Goal: Task Accomplishment & Management: Use online tool/utility

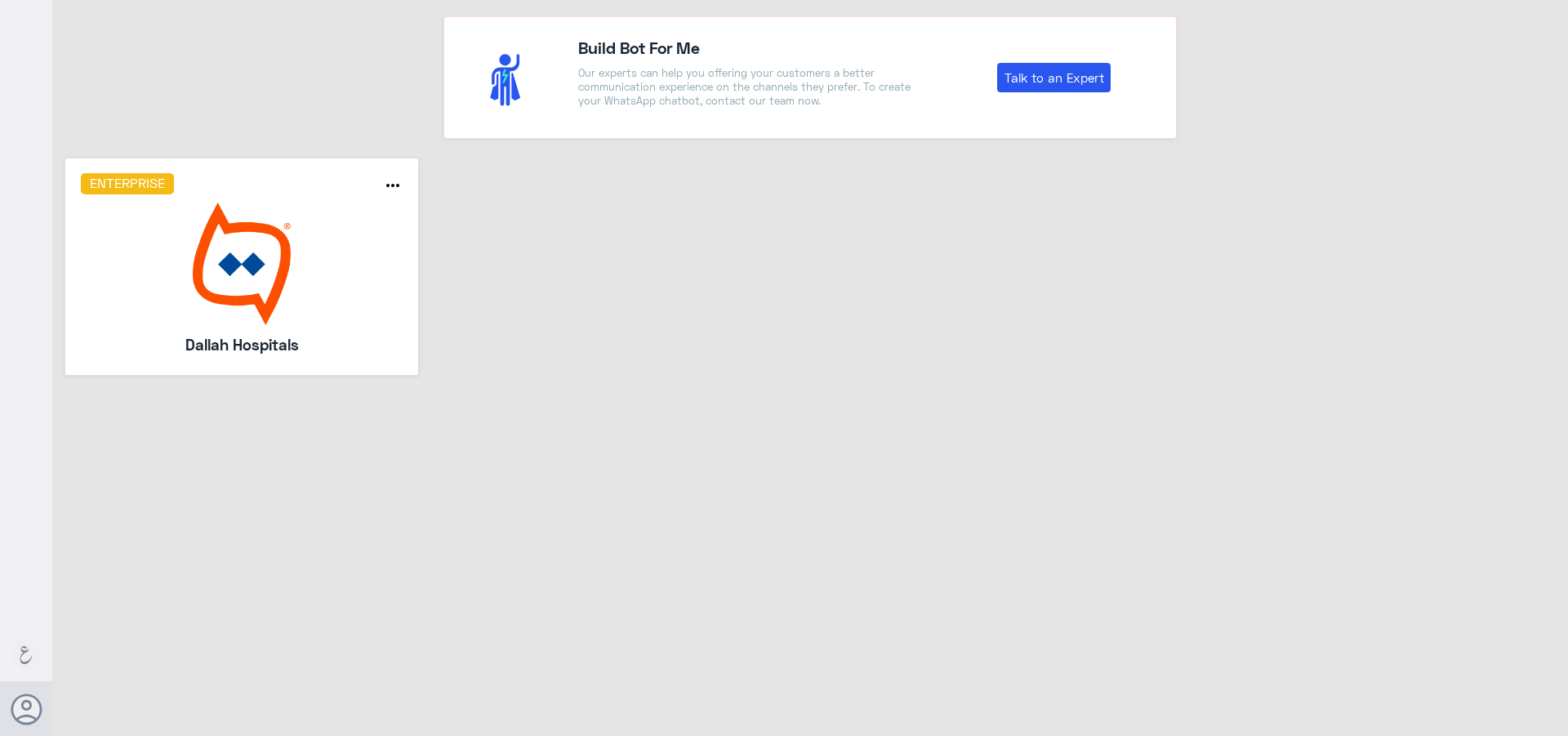
click at [265, 257] on img at bounding box center [242, 264] width 323 height 123
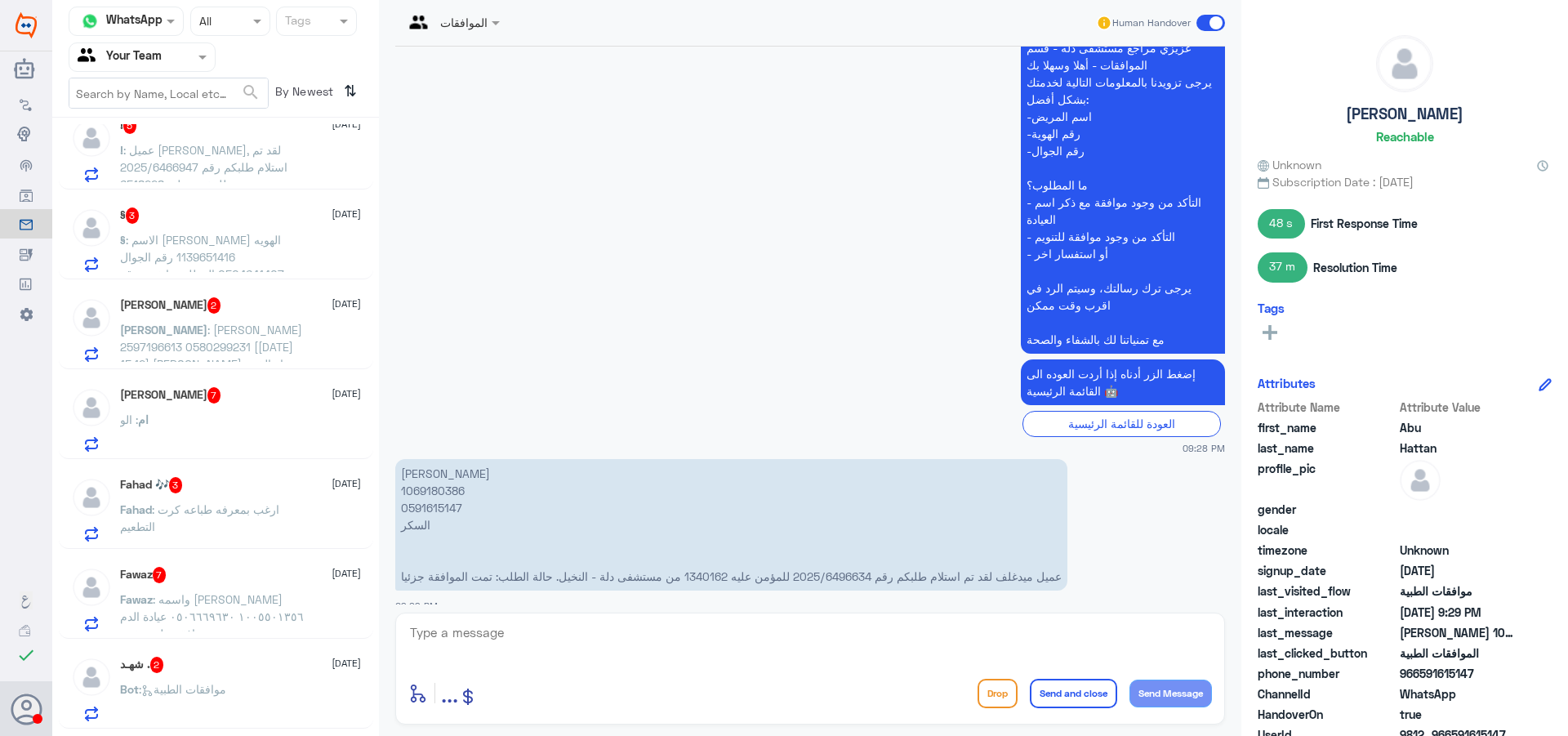
scroll to position [1617, 0]
